Goal: Task Accomplishment & Management: Manage account settings

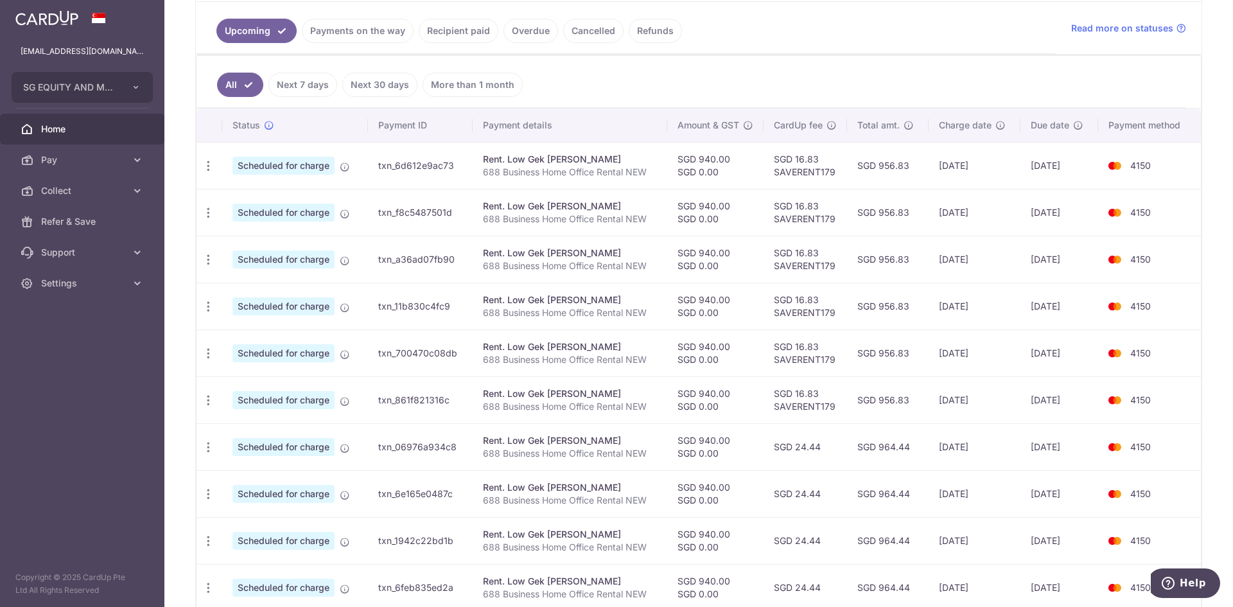
scroll to position [257, 0]
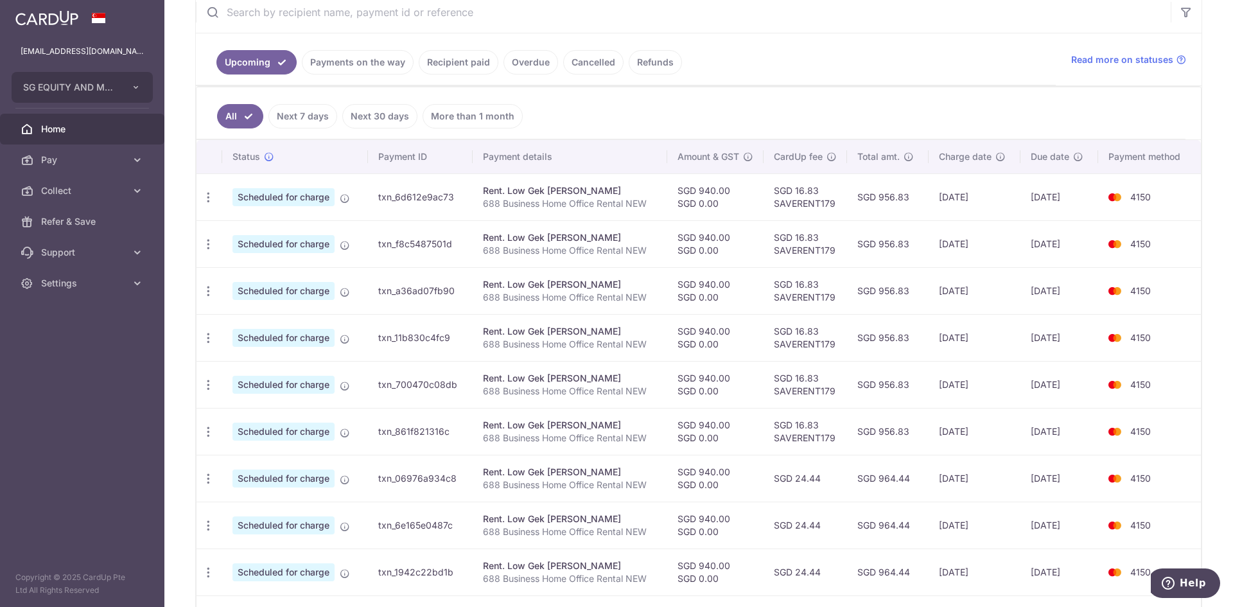
click at [887, 118] on ul "All Next 7 days Next 30 days More than 1 month" at bounding box center [690, 113] width 989 height 52
click at [207, 197] on icon "button" at bounding box center [208, 197] width 13 height 13
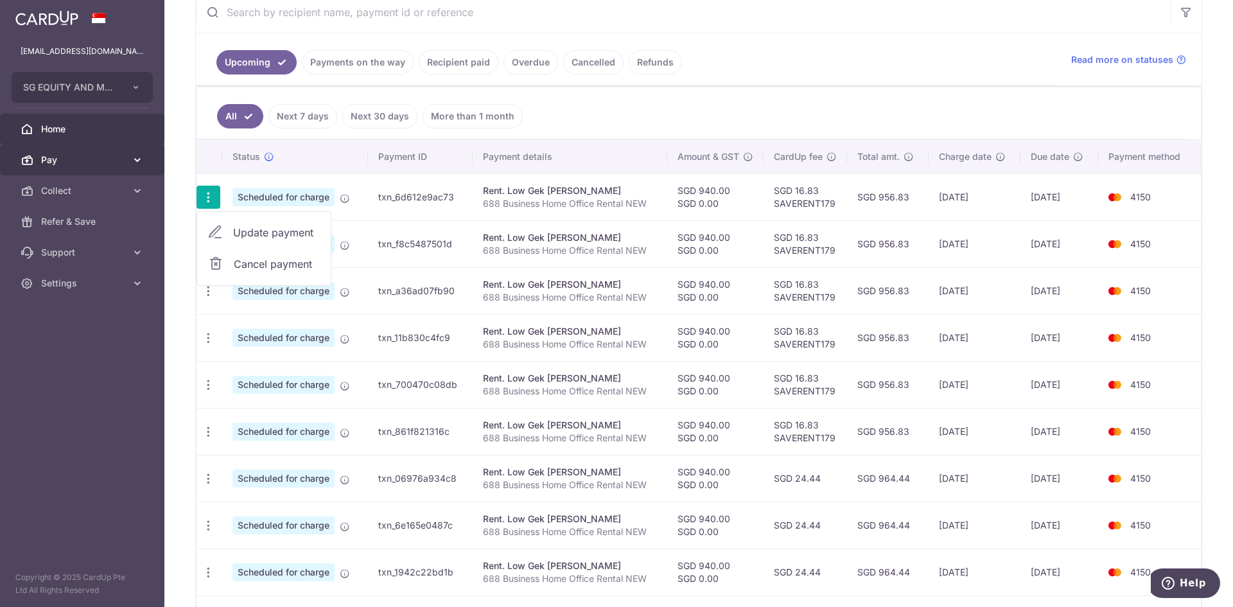
click at [90, 157] on span "Pay" at bounding box center [83, 159] width 85 height 13
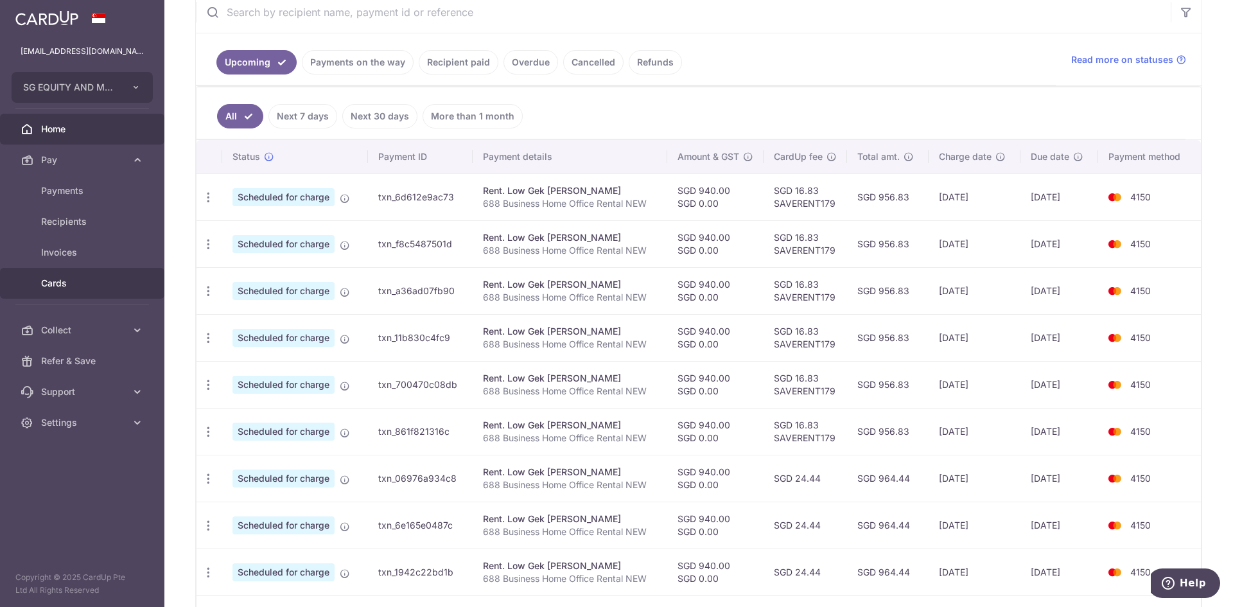
click at [57, 287] on span "Cards" at bounding box center [83, 283] width 85 height 13
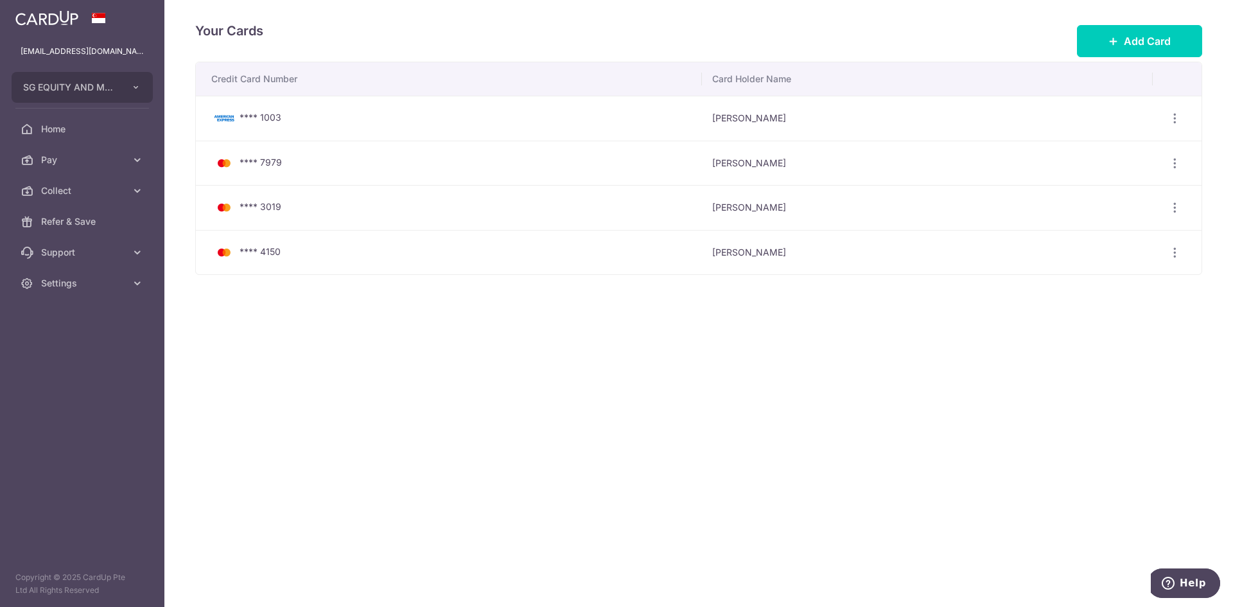
click at [259, 250] on span "**** 4150" at bounding box center [260, 251] width 41 height 11
click at [356, 315] on div "Your Cards Add Card Credit Card Number Card Holder Name **** 1003 Hock Chuan Kh…" at bounding box center [698, 303] width 1068 height 607
click at [339, 256] on div "**** 4150" at bounding box center [451, 252] width 480 height 15
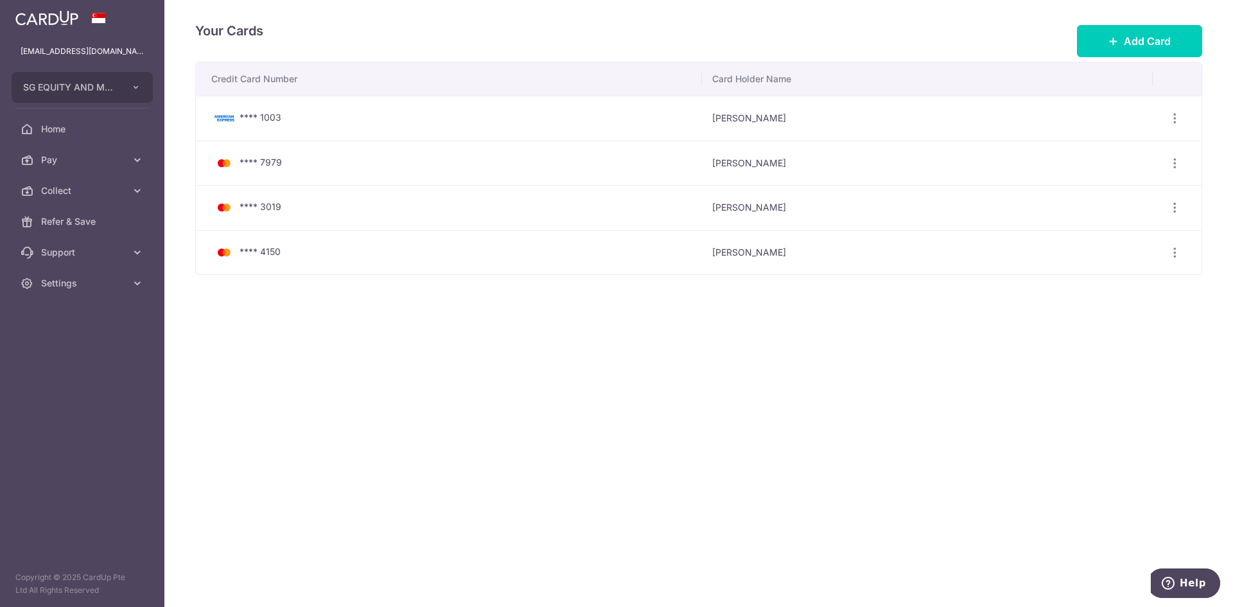
click at [339, 256] on div "**** 4150" at bounding box center [451, 252] width 480 height 15
click at [1164, 115] on div "View/Edit Delete" at bounding box center [1175, 119] width 24 height 24
click at [1175, 128] on div "View/Edit Delete" at bounding box center [1175, 119] width 24 height 24
click at [1177, 119] on icon "button" at bounding box center [1174, 118] width 13 height 13
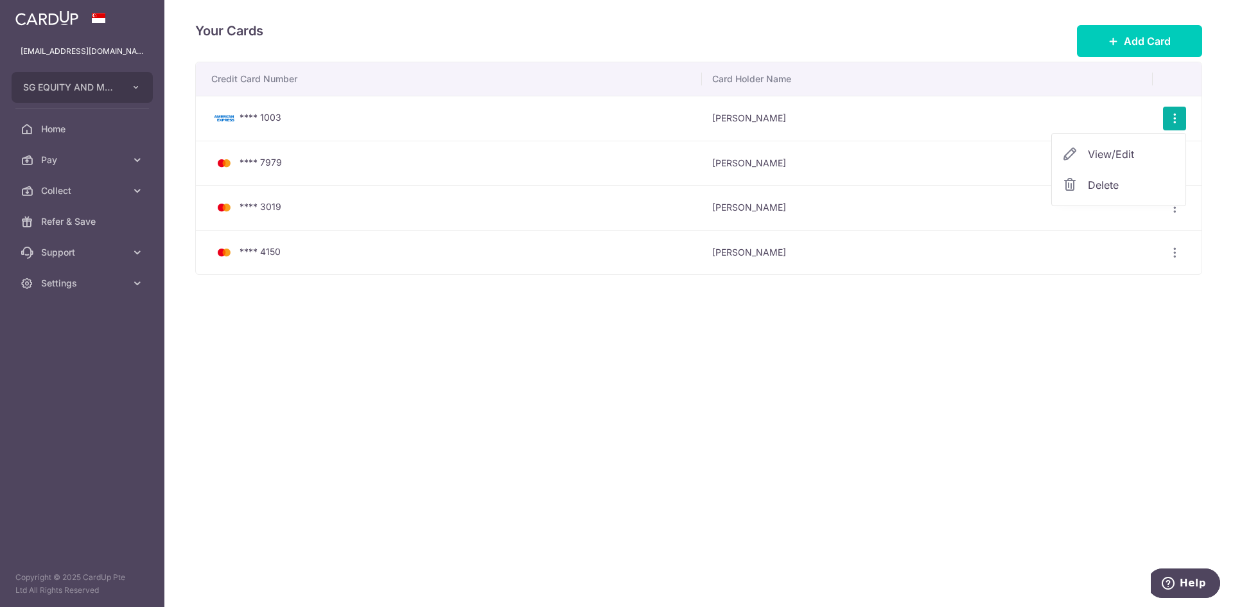
click at [1115, 186] on span "Delete" at bounding box center [1131, 184] width 87 height 15
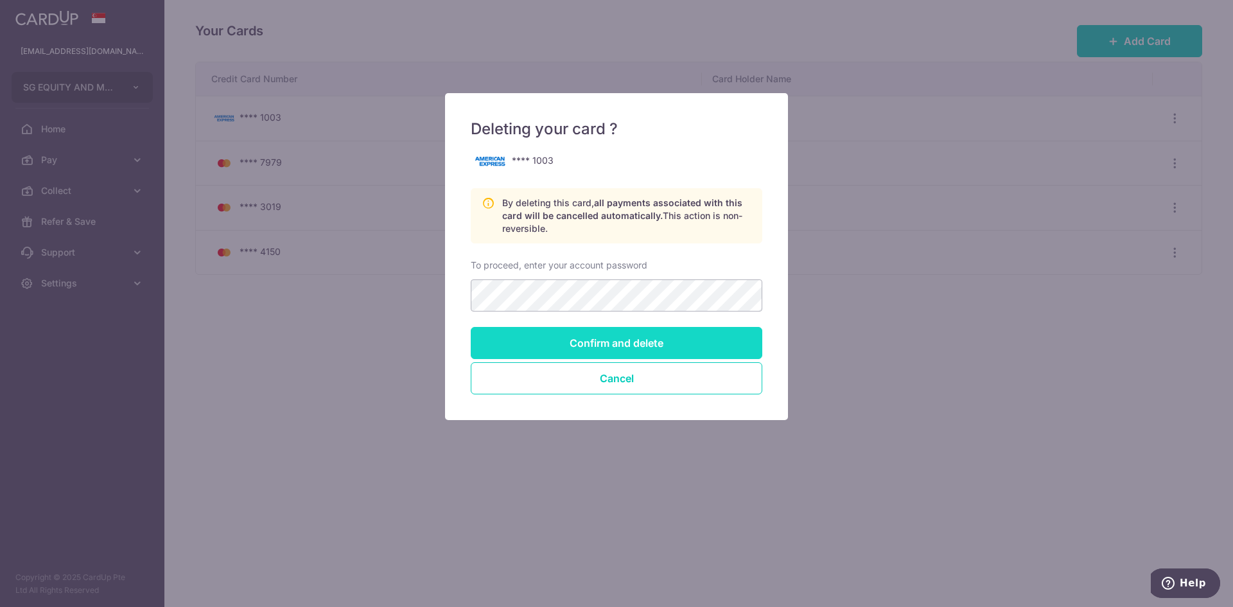
click at [613, 333] on input "Confirm and delete" at bounding box center [617, 343] width 292 height 32
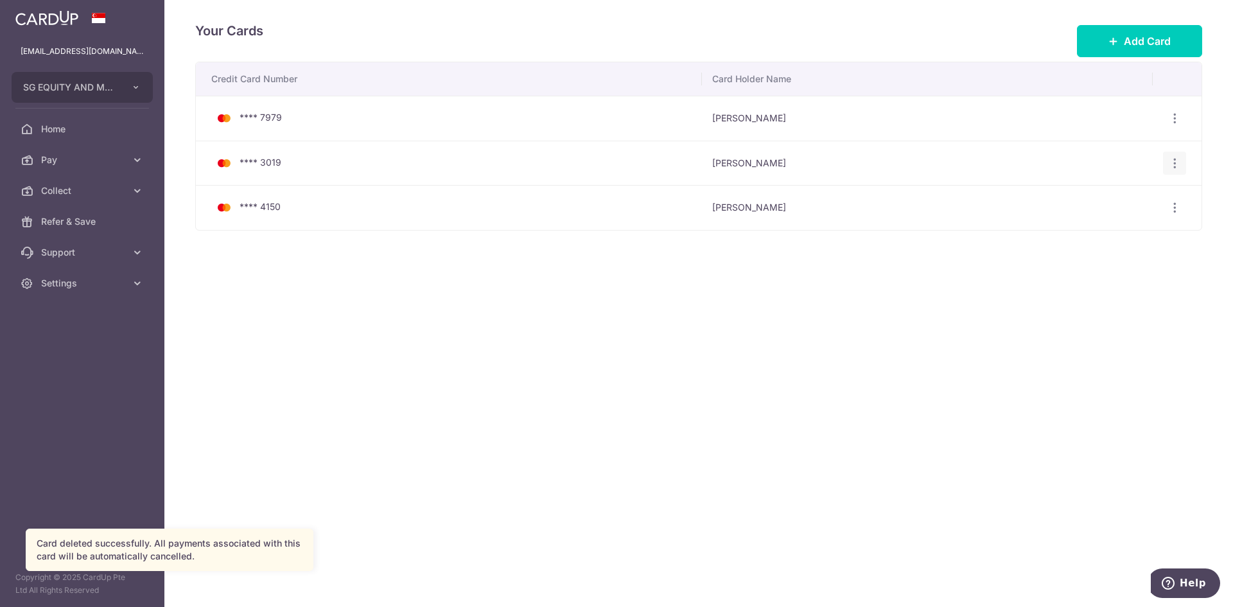
click at [1172, 125] on icon "button" at bounding box center [1174, 118] width 13 height 13
click at [1090, 229] on span "Delete" at bounding box center [1131, 229] width 87 height 15
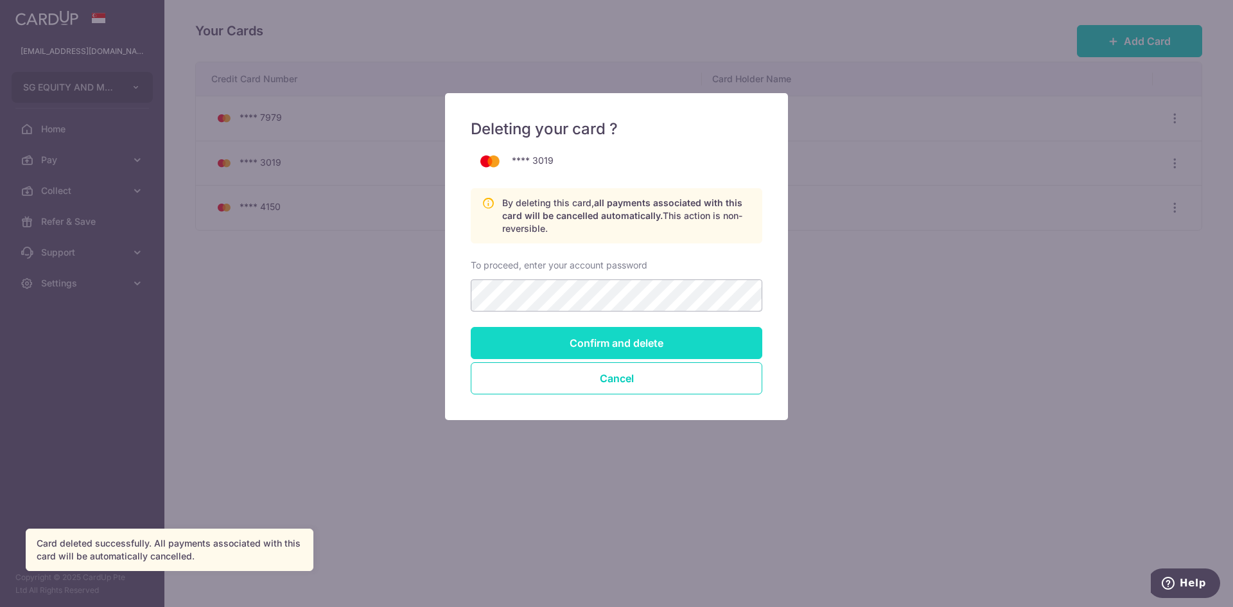
click at [600, 341] on input "Confirm and delete" at bounding box center [617, 343] width 292 height 32
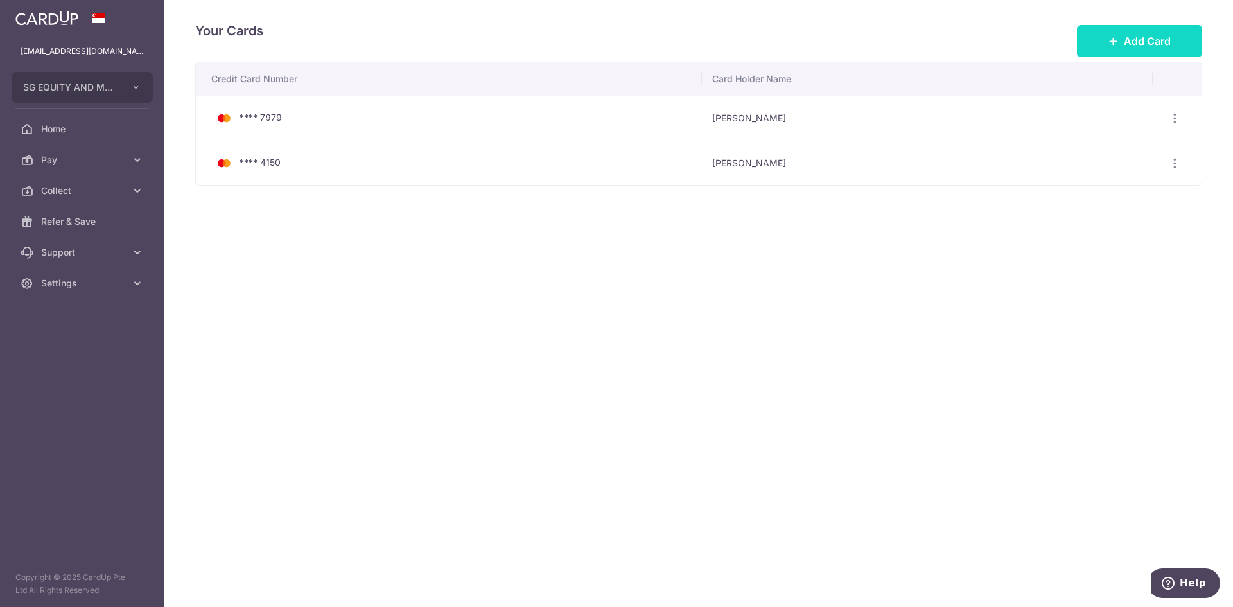
click at [1115, 40] on icon at bounding box center [1113, 41] width 10 height 10
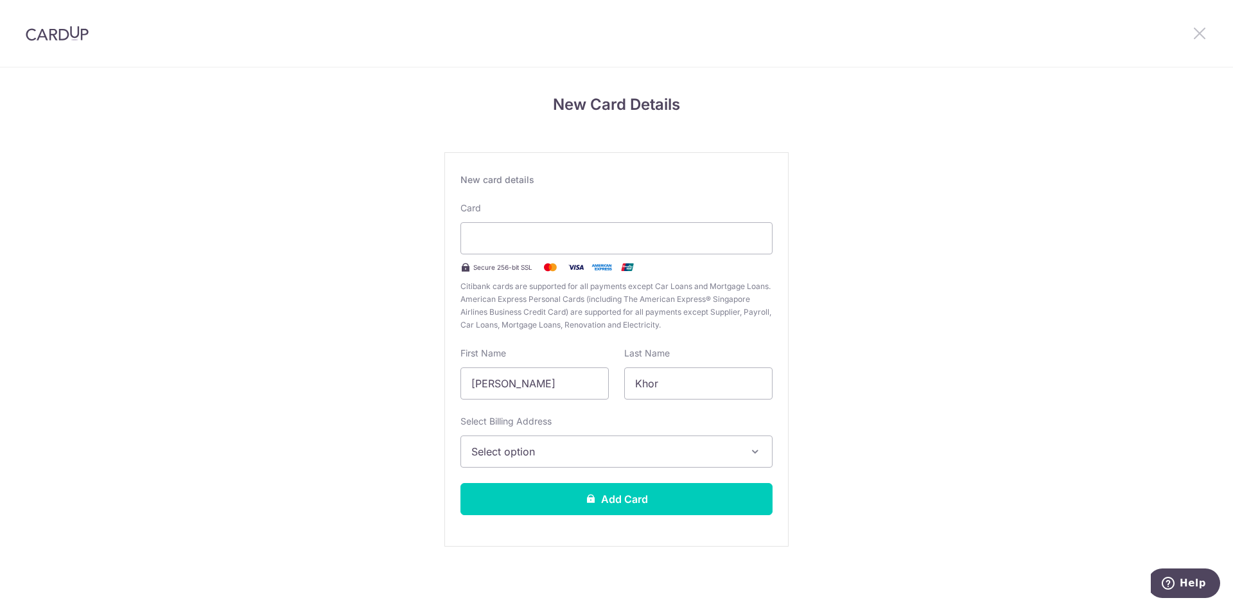
click at [1198, 33] on icon at bounding box center [1199, 33] width 15 height 16
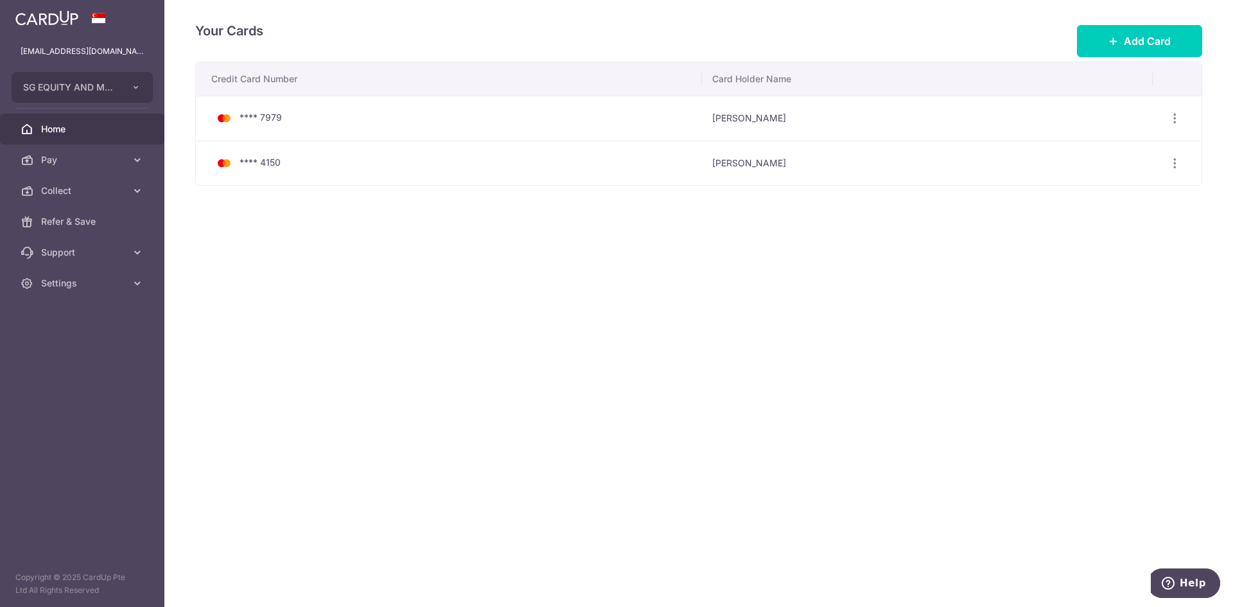
click at [96, 130] on span "Home" at bounding box center [83, 129] width 85 height 13
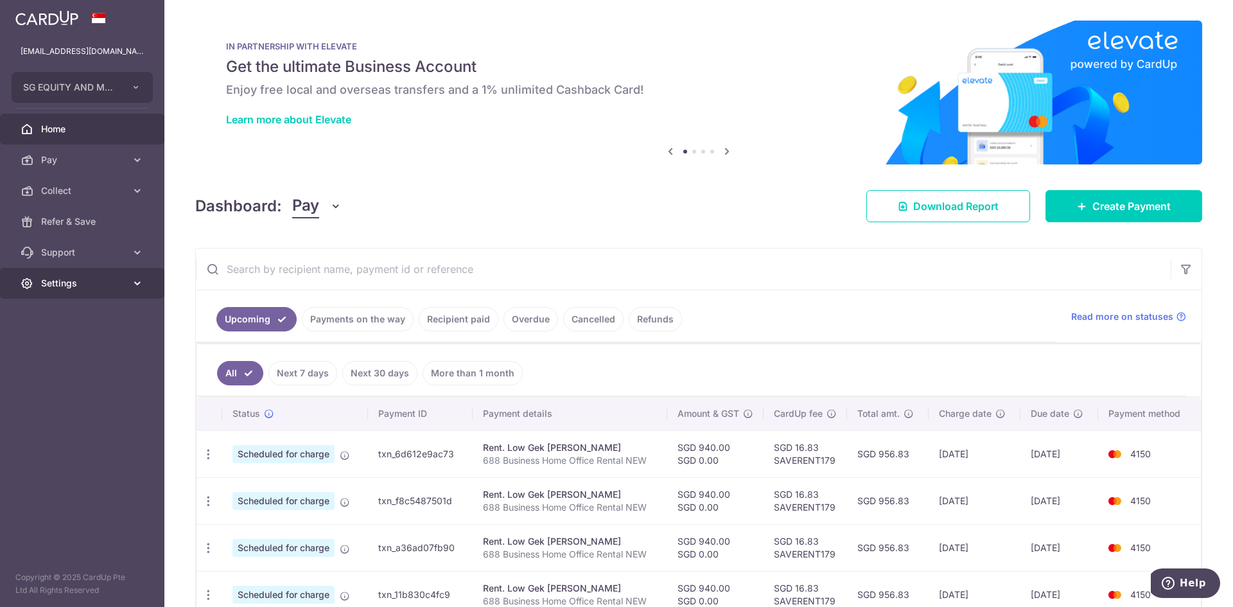
click at [110, 284] on span "Settings" at bounding box center [83, 283] width 85 height 13
click at [88, 346] on span "Logout" at bounding box center [83, 344] width 85 height 13
